Goal: Find specific page/section: Find specific page/section

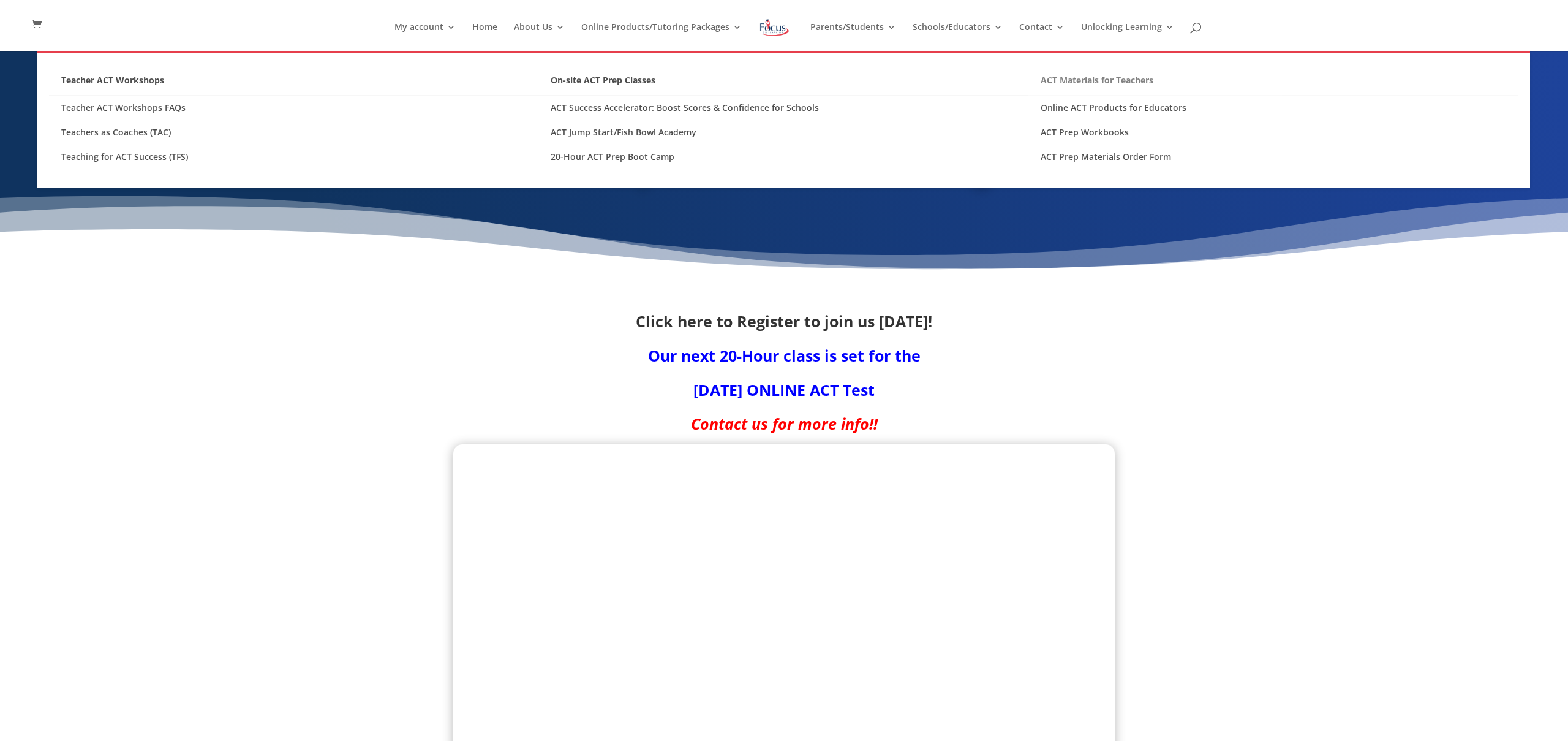
click at [1063, 89] on link "ACT Materials for Teachers" at bounding box center [1273, 83] width 489 height 24
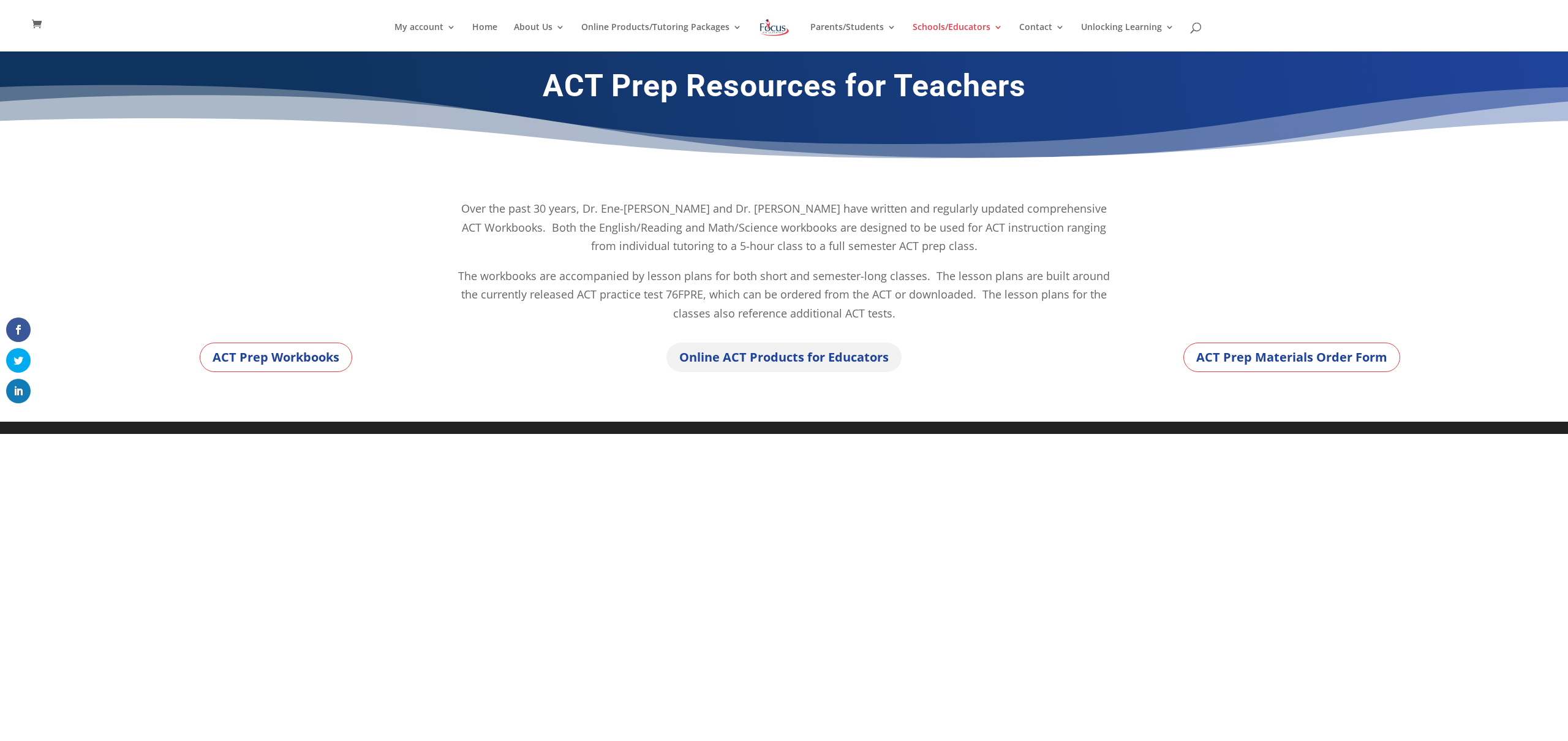
click at [848, 361] on link "Online ACT Products for Educators" at bounding box center [784, 357] width 235 height 29
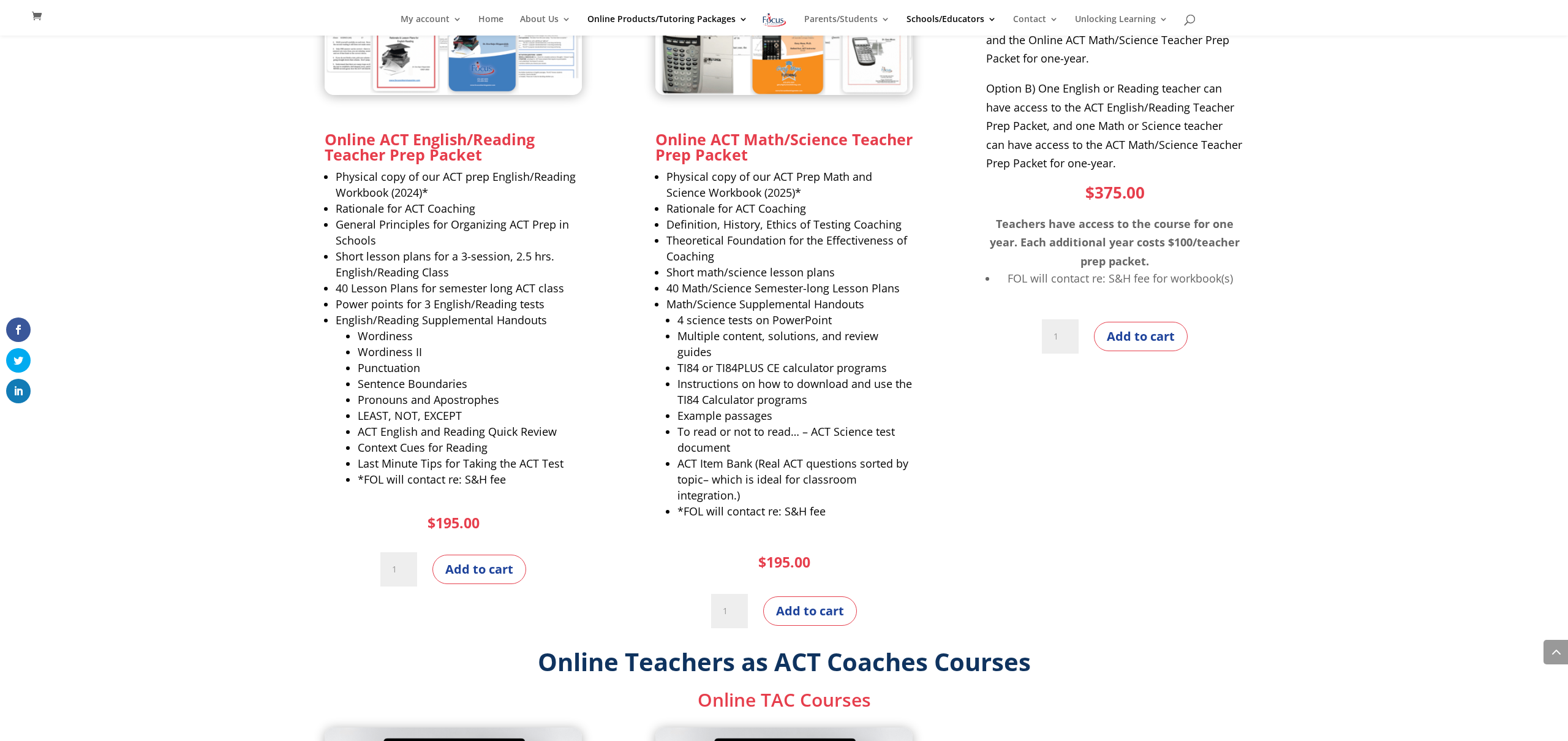
scroll to position [813, 0]
